Goal: Navigation & Orientation: Find specific page/section

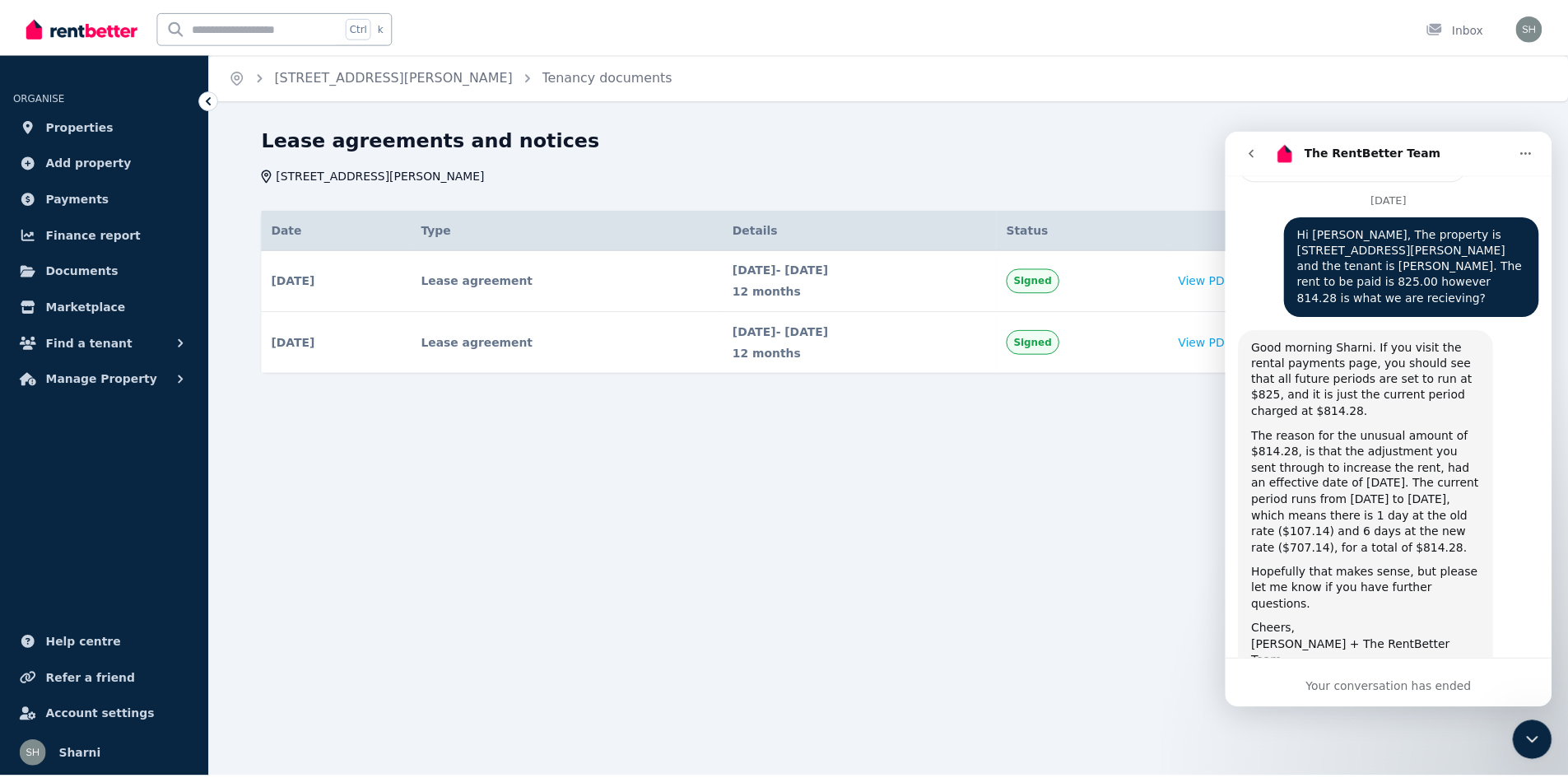
scroll to position [2287, 0]
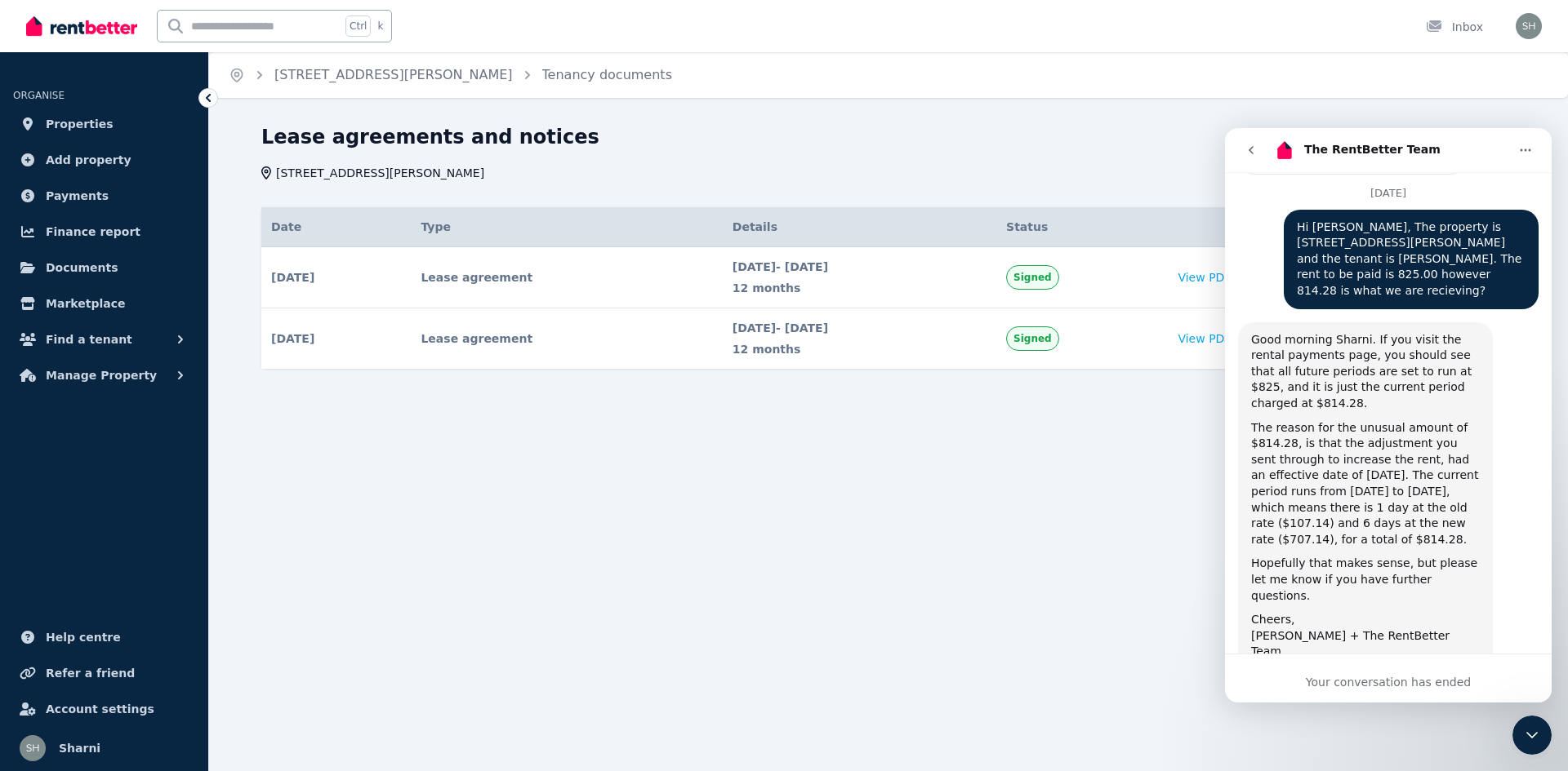
click at [777, 150] on icon "Home" at bounding box center [1526, 151] width 11 height 3
click at [111, 117] on link "Properties" at bounding box center [103, 124] width 182 height 33
